Goal: Task Accomplishment & Management: Complete application form

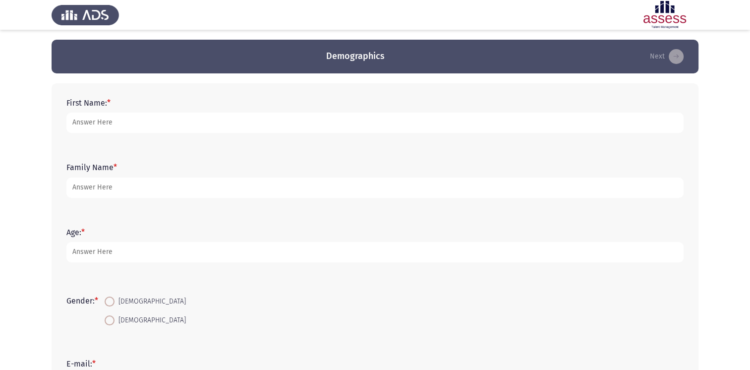
type input "shahinaz"
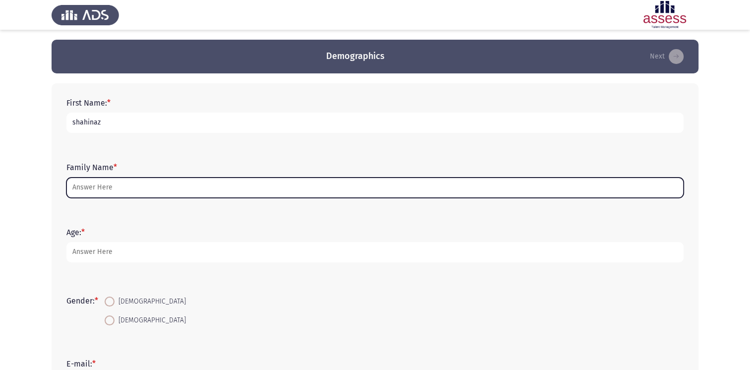
click at [146, 184] on input "Family Name *" at bounding box center [374, 187] width 617 height 20
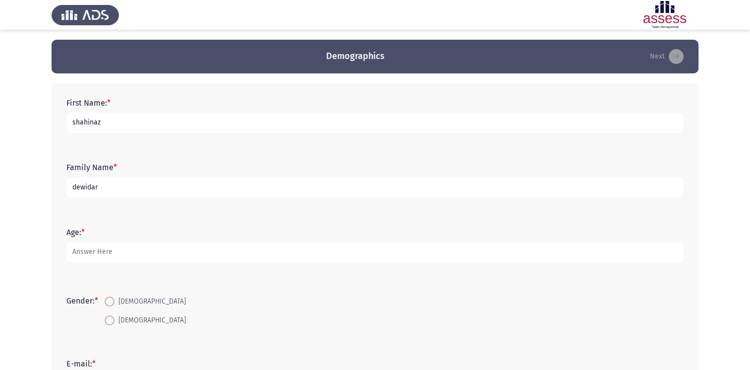
type input "dewidar"
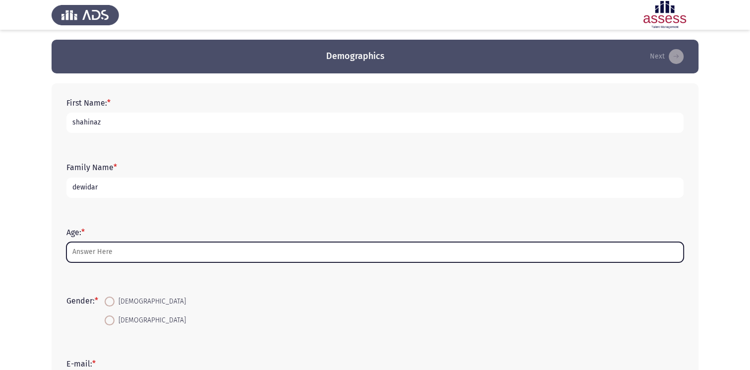
click at [114, 254] on input "Age: *" at bounding box center [374, 252] width 617 height 20
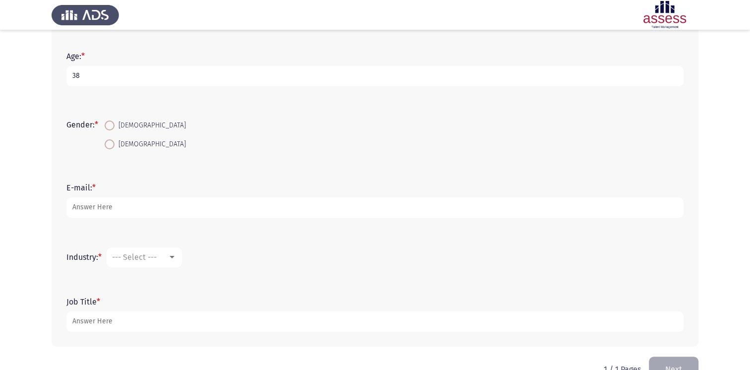
scroll to position [198, 0]
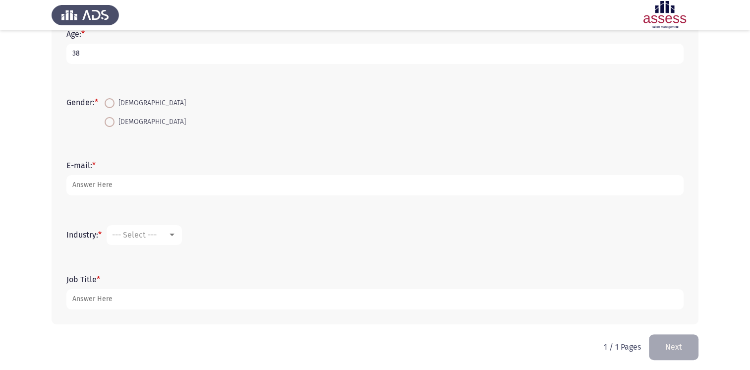
type input "38"
click at [112, 120] on span at bounding box center [110, 122] width 10 height 10
click at [112, 120] on input "[DEMOGRAPHIC_DATA]" at bounding box center [110, 122] width 10 height 10
radio input "true"
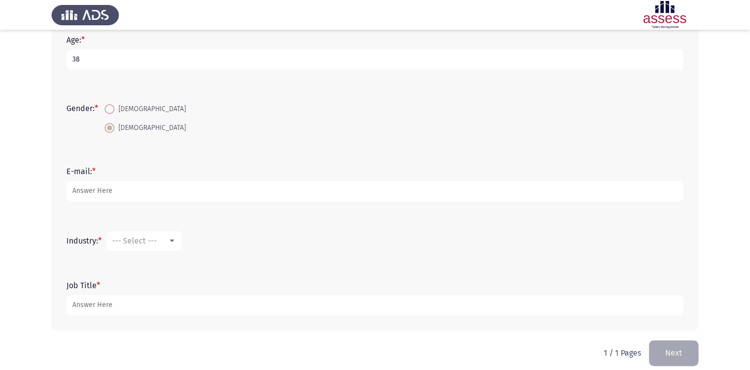
scroll to position [202, 0]
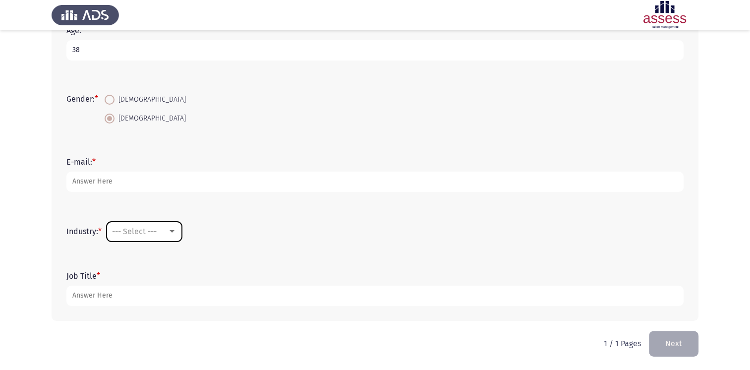
click at [125, 233] on span "--- Select ---" at bounding box center [134, 231] width 45 height 9
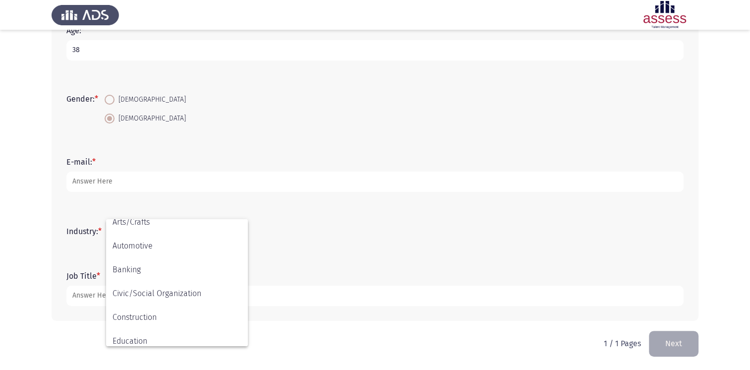
scroll to position [50, 0]
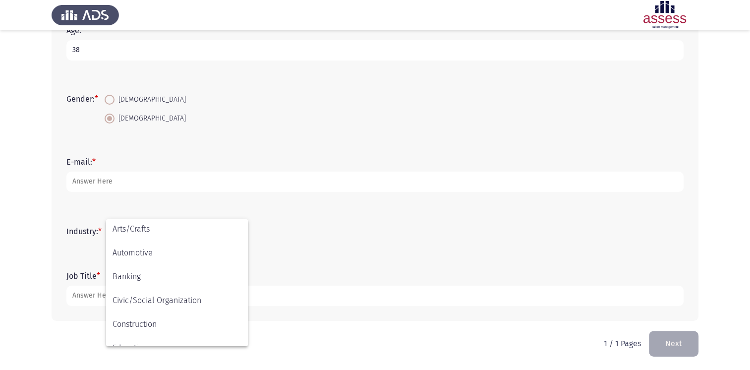
drag, startPoint x: 262, startPoint y: 203, endPoint x: 276, endPoint y: 201, distance: 14.1
click at [265, 202] on div at bounding box center [375, 185] width 750 height 370
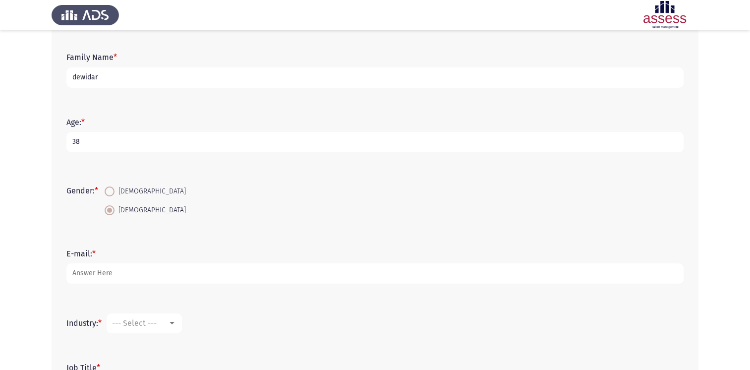
scroll to position [202, 0]
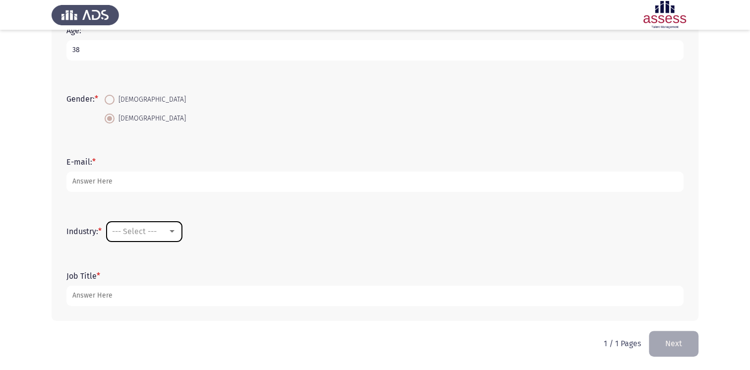
click at [133, 235] on span "--- Select ---" at bounding box center [134, 231] width 45 height 9
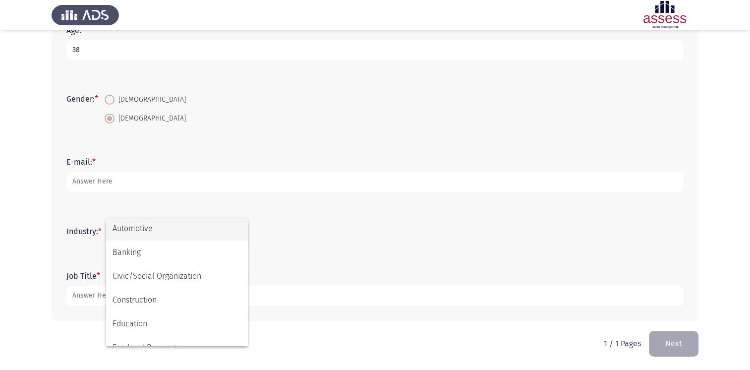
scroll to position [99, 0]
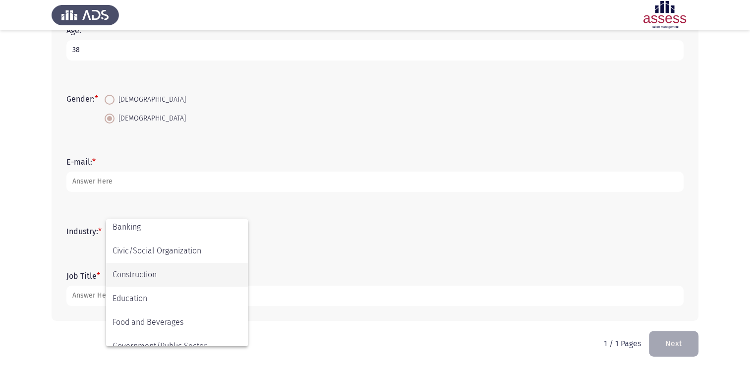
click at [147, 270] on span "Construction" at bounding box center [177, 275] width 129 height 24
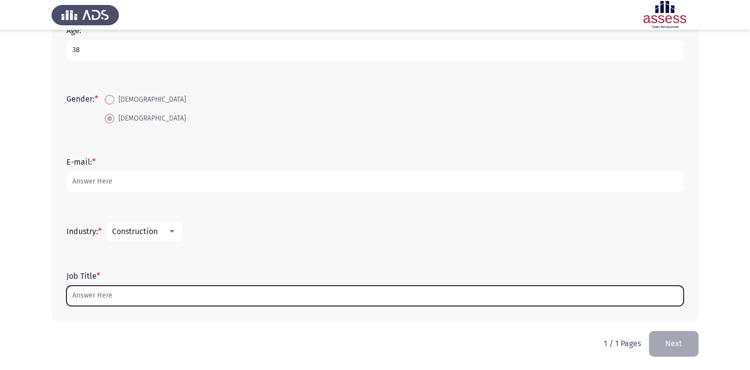
click at [116, 300] on input "Job Title *" at bounding box center [374, 295] width 617 height 20
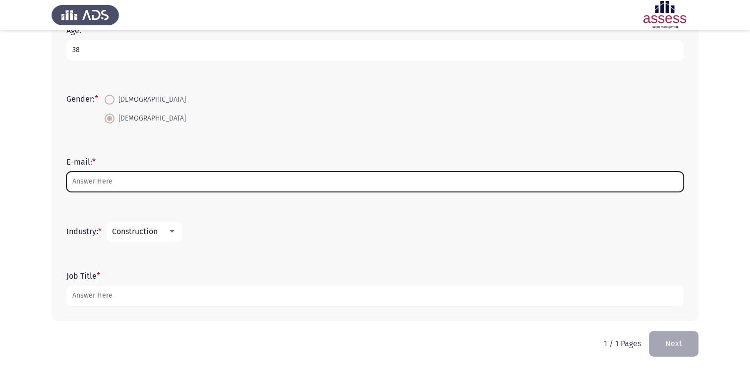
click at [107, 184] on input "E-mail: *" at bounding box center [374, 181] width 617 height 20
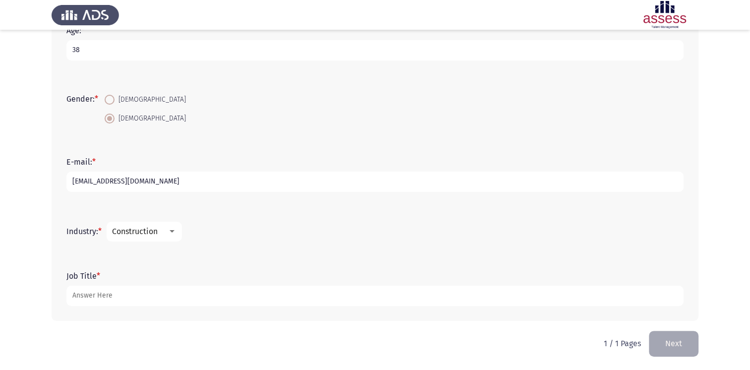
click at [130, 178] on input "[EMAIL_ADDRESS][DOMAIN_NAME]" at bounding box center [374, 181] width 617 height 20
type input "[EMAIL_ADDRESS][DOMAIN_NAME]"
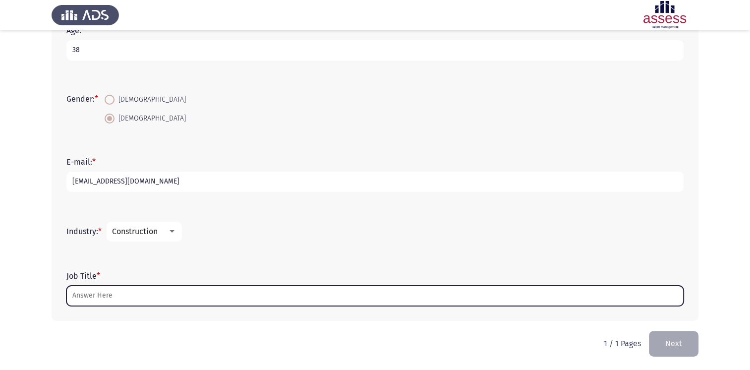
click at [123, 296] on input "Job Title *" at bounding box center [374, 295] width 617 height 20
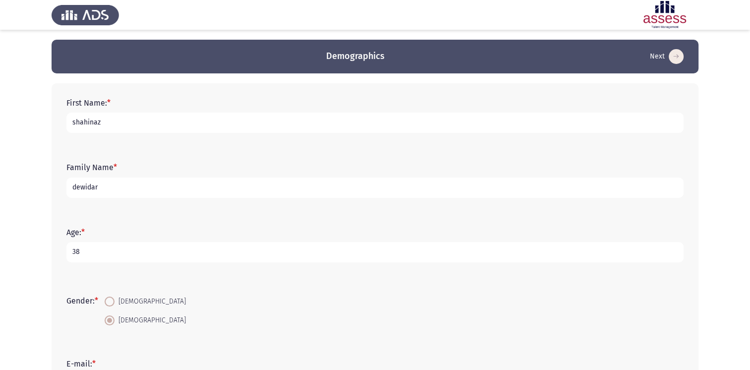
scroll to position [202, 0]
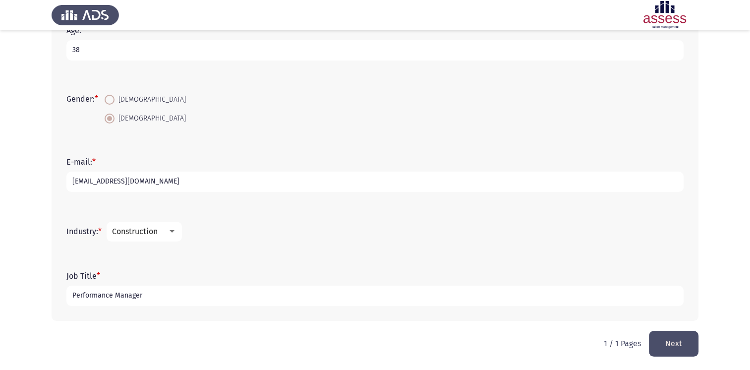
type input "Performance Manager"
click at [681, 339] on button "Next" at bounding box center [674, 343] width 50 height 25
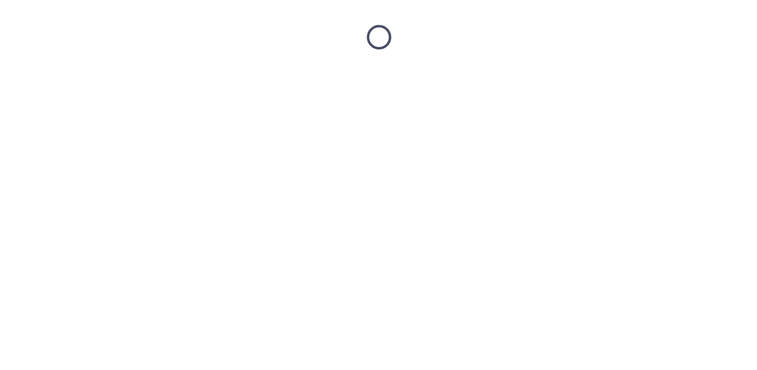
scroll to position [0, 0]
